Goal: Task Accomplishment & Management: Complete application form

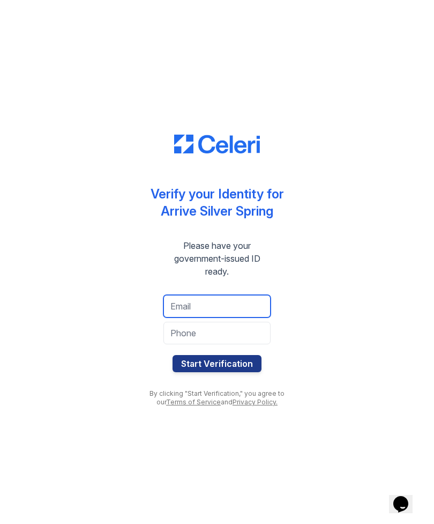
click at [245, 309] on input "email" at bounding box center [217, 306] width 107 height 23
type input "[EMAIL_ADDRESS][DOMAIN_NAME]"
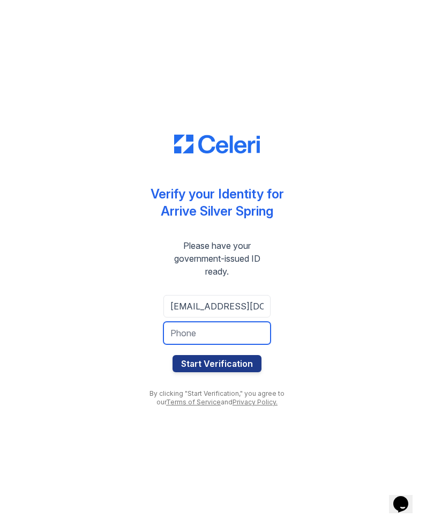
click at [179, 332] on input "tel" at bounding box center [217, 333] width 107 height 23
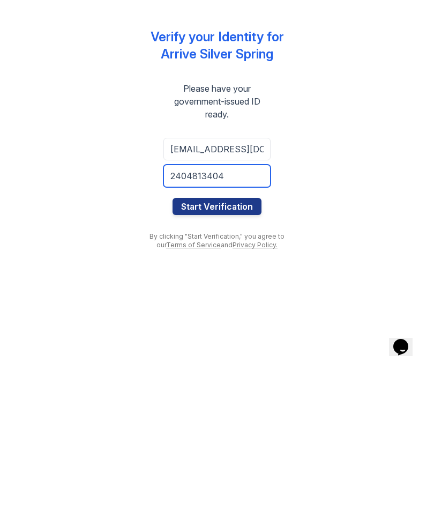
type input "2404813404"
click at [184, 355] on button "Start Verification" at bounding box center [217, 363] width 89 height 17
